Goal: Submit feedback/report problem

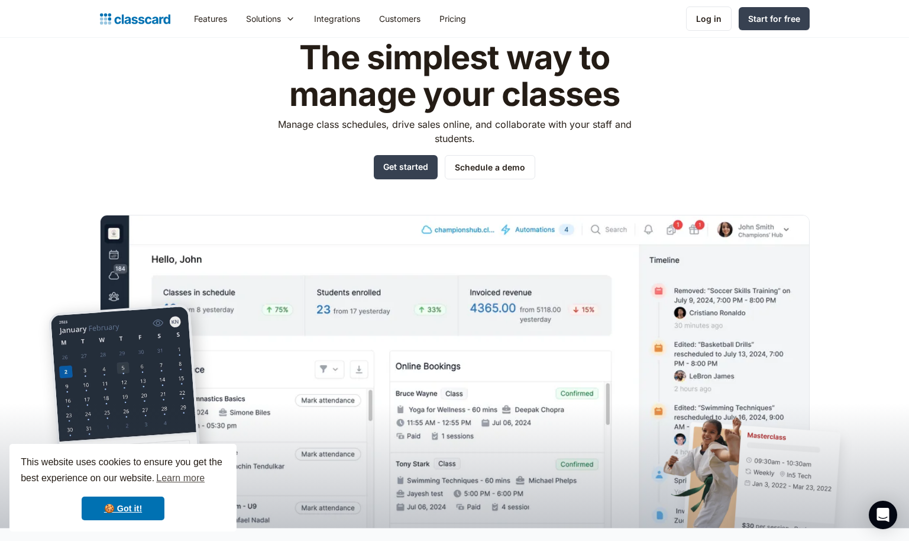
scroll to position [59, 0]
click at [880, 515] on icon "Open Intercom Messenger" at bounding box center [883, 514] width 14 height 15
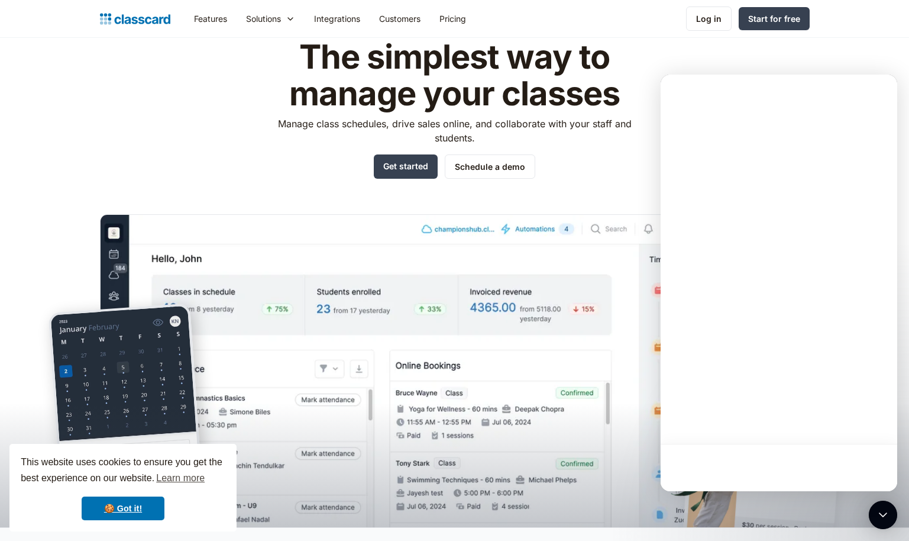
scroll to position [0, 0]
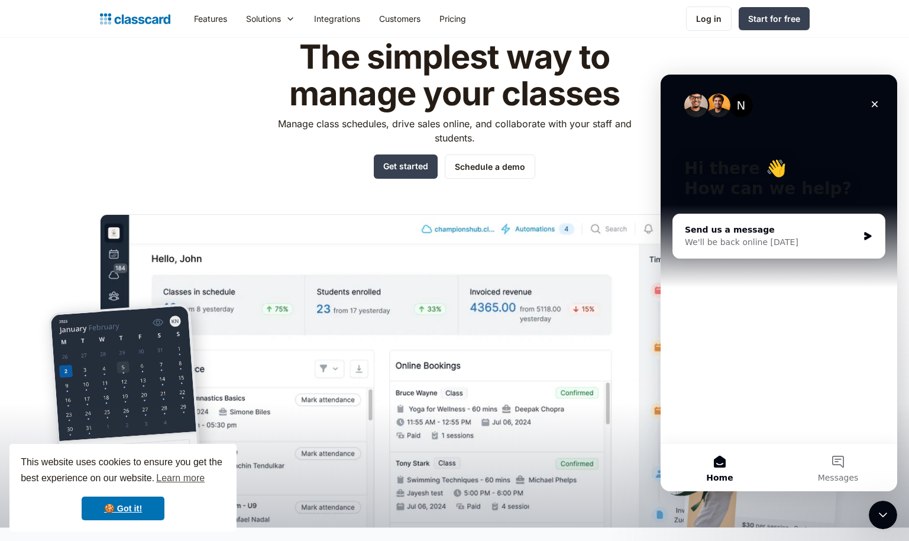
click at [748, 242] on div "We'll be back online [DATE]" at bounding box center [771, 242] width 173 height 12
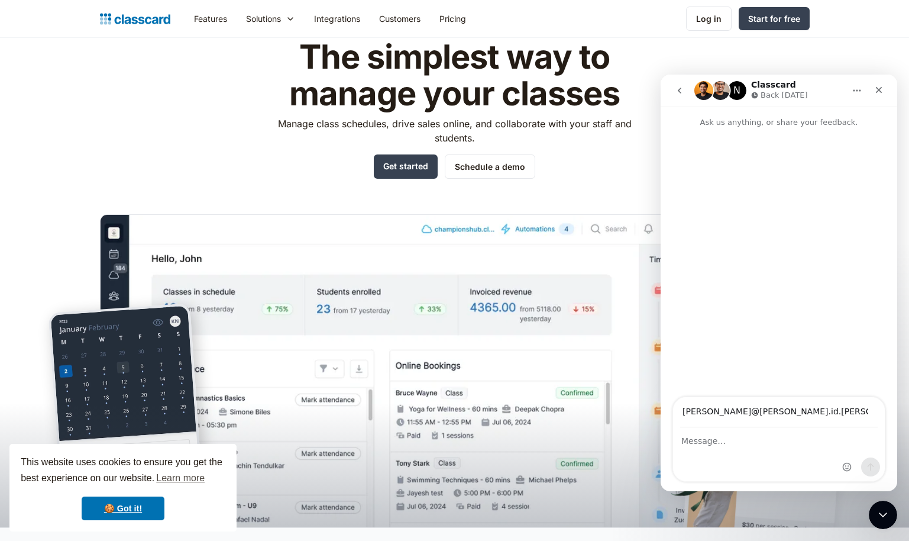
type input "[PERSON_NAME][EMAIL_ADDRESS][PERSON_NAME][DOMAIN_NAME]"
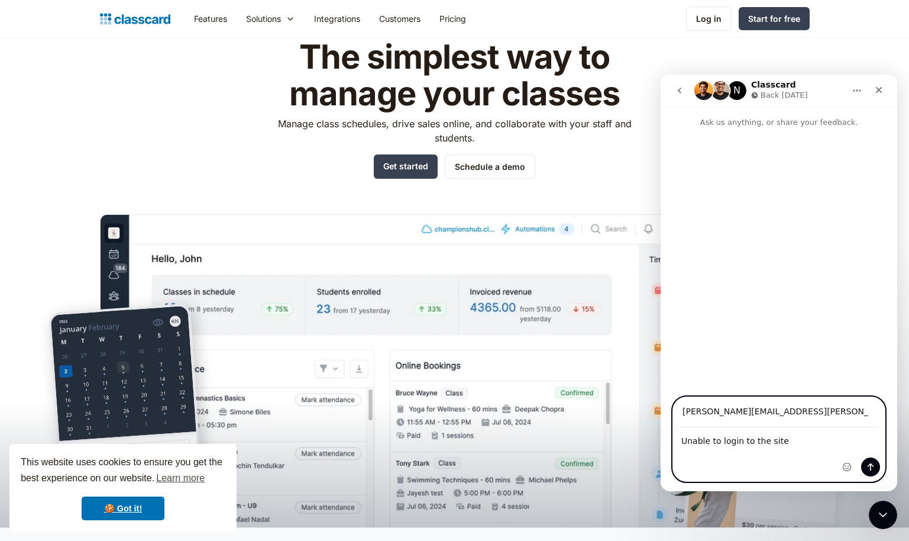
paste textarea "[URL][DOMAIN_NAME]"
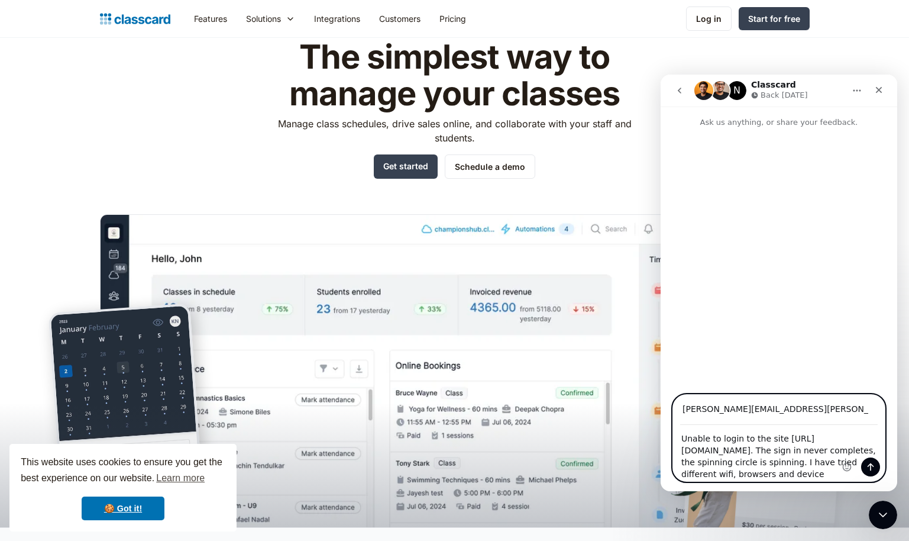
type textarea "Unable to login to the site [URL][DOMAIN_NAME]. The sign in never completes, th…"
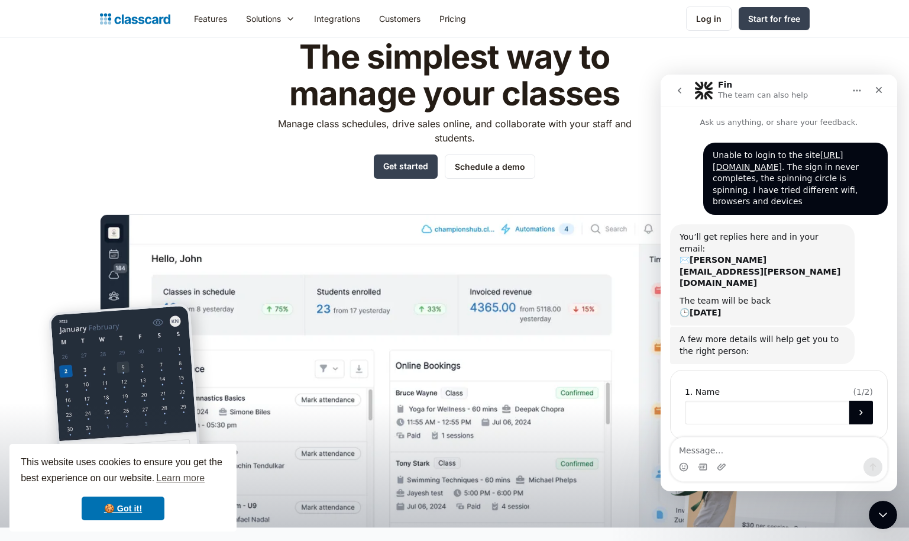
click at [722, 401] on input "Name" at bounding box center [767, 413] width 164 height 24
type input "[PERSON_NAME]"
click at [855, 401] on button "Submit" at bounding box center [862, 413] width 24 height 24
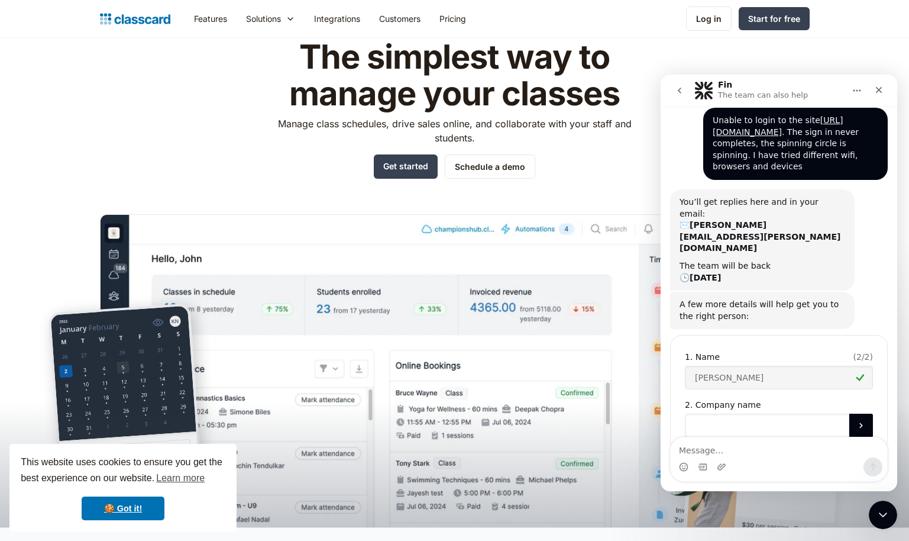
click at [761, 414] on input "Company name" at bounding box center [767, 426] width 164 height 24
click at [850, 414] on button "Submit" at bounding box center [862, 426] width 24 height 24
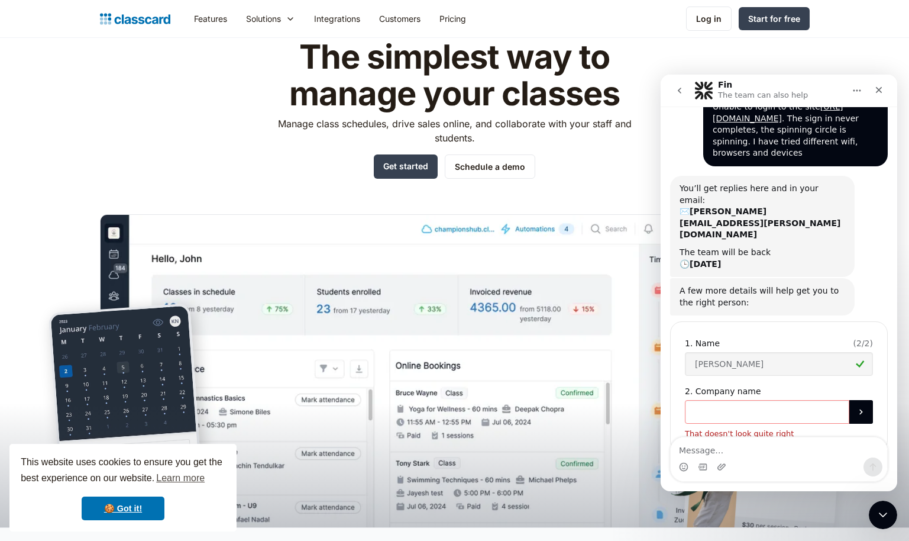
click at [752, 400] on input "Company name" at bounding box center [767, 412] width 164 height 24
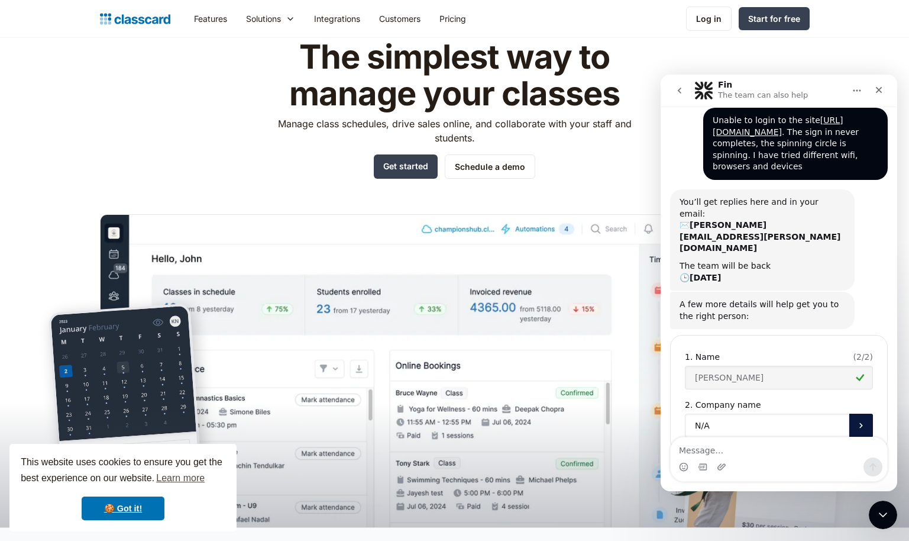
type input "N/A"
click at [865, 414] on button "Submit" at bounding box center [862, 426] width 24 height 24
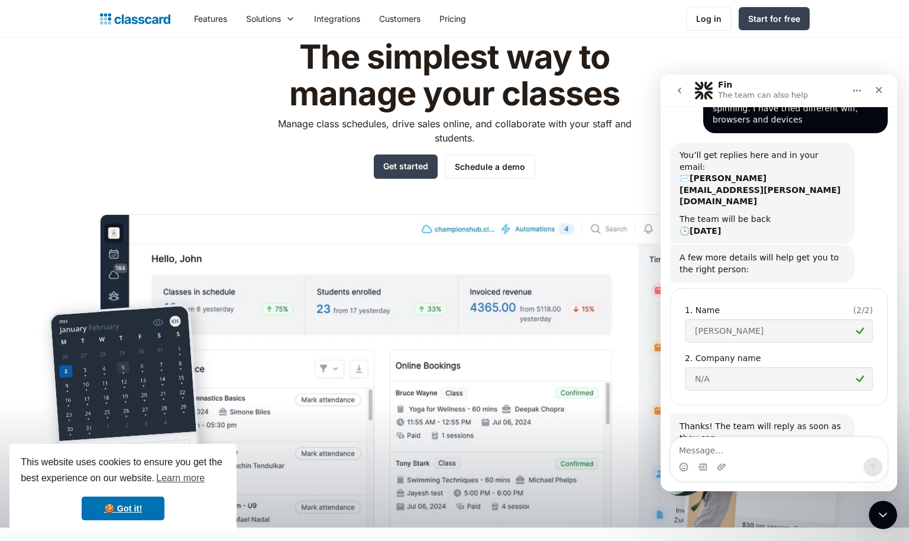
scroll to position [85, 0]
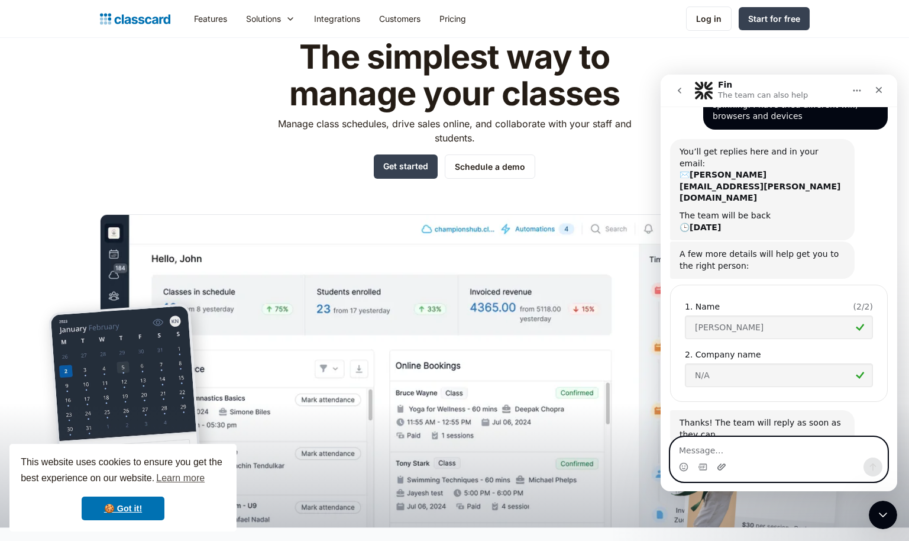
click at [721, 466] on icon "Upload attachment" at bounding box center [721, 466] width 9 height 9
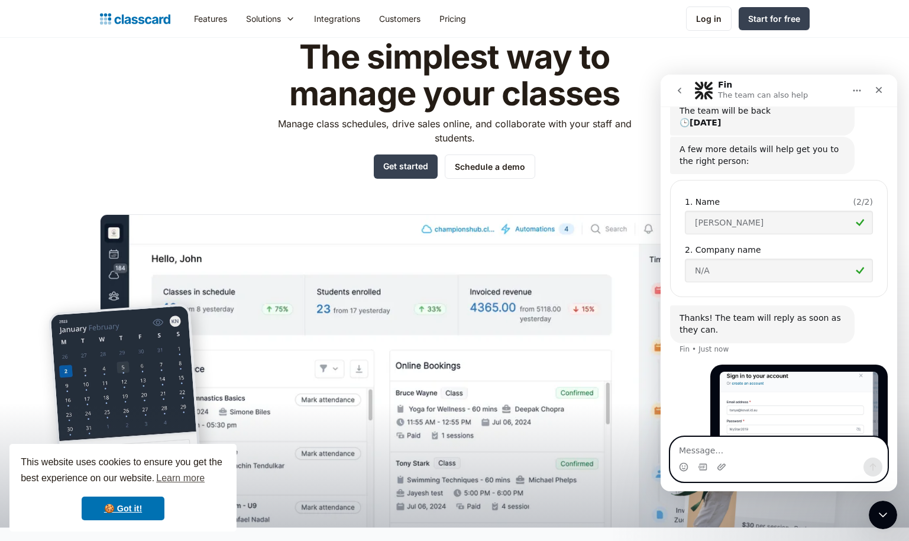
scroll to position [207, 0]
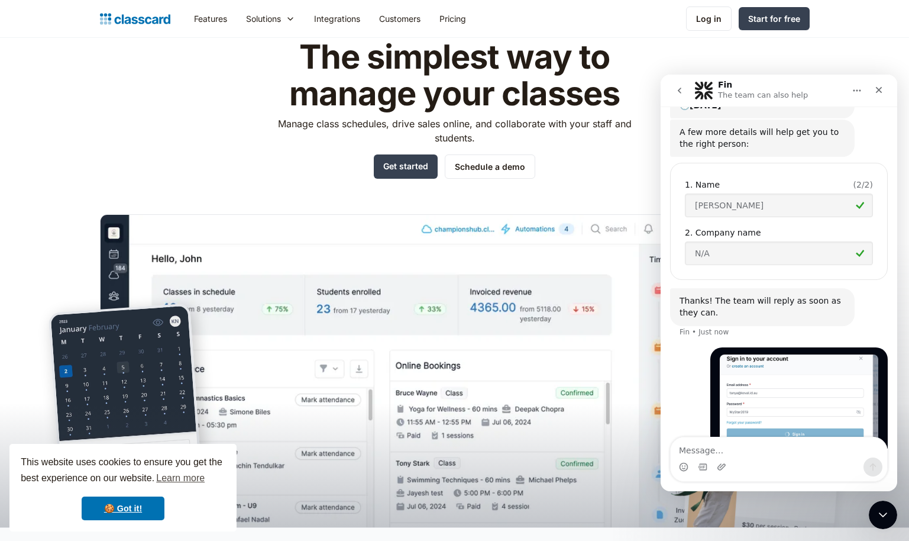
click at [854, 354] on img "Tanya says…" at bounding box center [799, 403] width 159 height 98
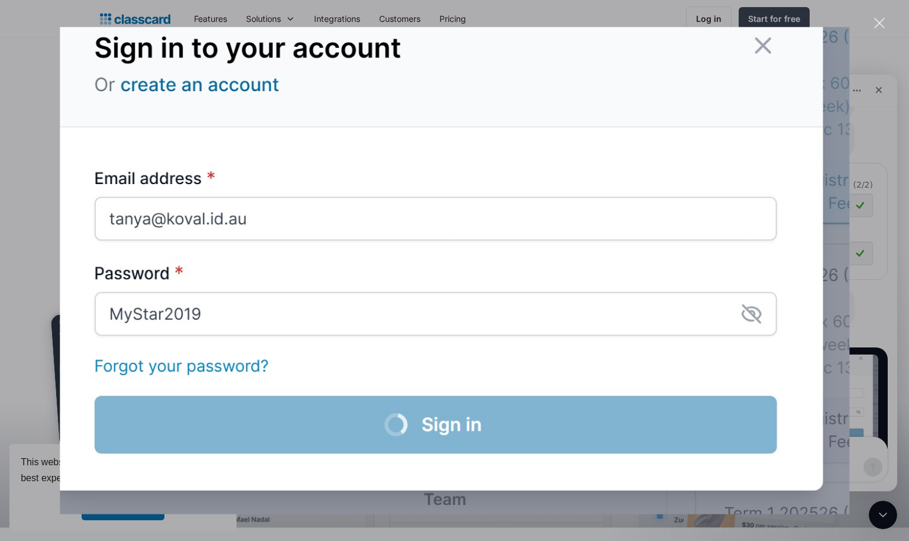
drag, startPoint x: 193, startPoint y: 257, endPoint x: 851, endPoint y: 395, distance: 671.6
click at [851, 395] on div "Intercom messenger" at bounding box center [454, 270] width 909 height 541
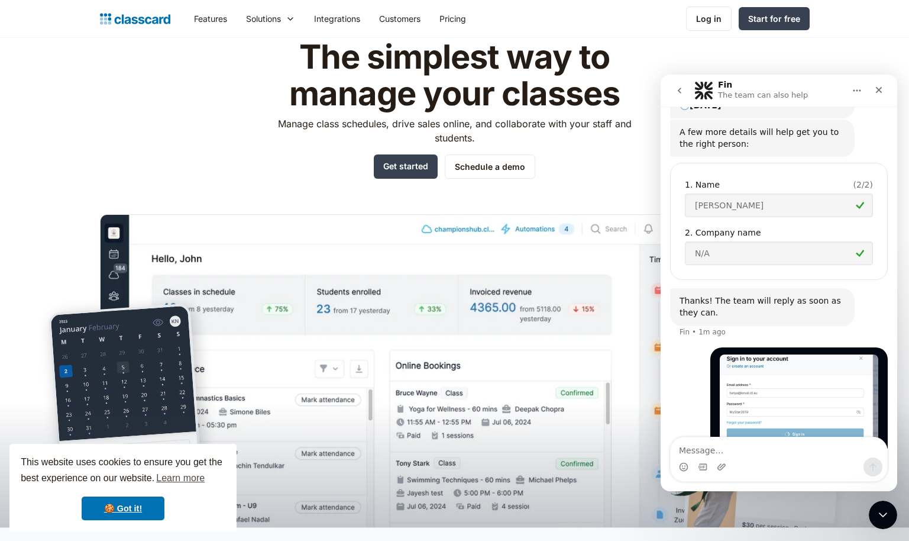
drag, startPoint x: 695, startPoint y: 359, endPoint x: 690, endPoint y: 369, distance: 10.9
click at [690, 369] on div "[PERSON_NAME] • Just now" at bounding box center [779, 410] width 218 height 126
